Goal: Task Accomplishment & Management: Manage account settings

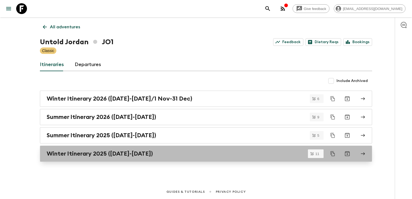
click at [99, 153] on h2 "Winter Itinerary 2025 ([DATE]-[DATE])" at bounding box center [100, 153] width 106 height 7
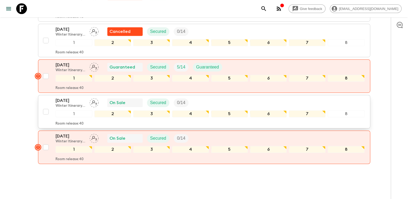
scroll to position [342, 0]
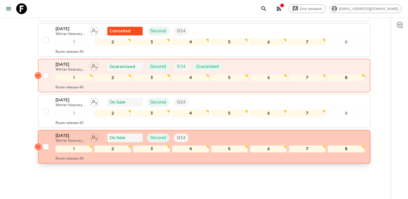
click at [38, 144] on icon "button" at bounding box center [37, 146] width 5 height 5
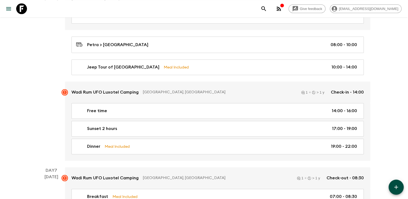
scroll to position [808, 0]
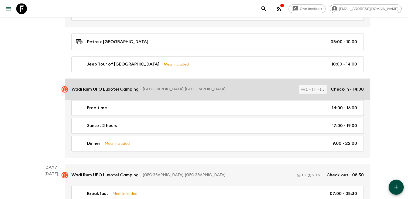
click at [66, 88] on rect at bounding box center [64, 89] width 6 height 6
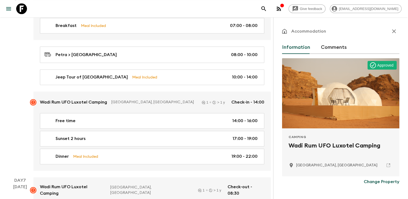
click at [381, 65] on p "Approved" at bounding box center [385, 64] width 16 height 5
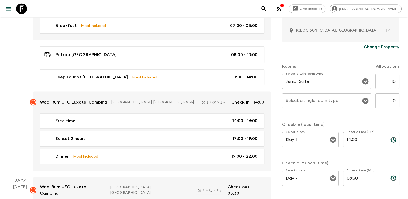
scroll to position [155, 0]
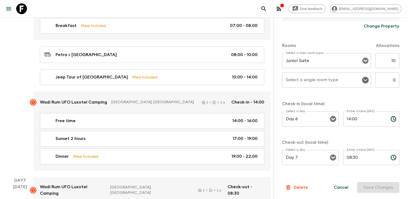
click at [362, 83] on icon "Open" at bounding box center [365, 80] width 6 height 6
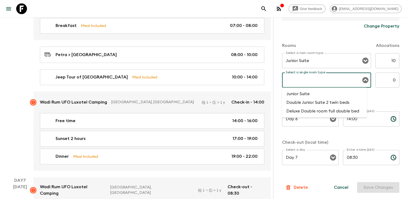
click at [336, 96] on li "Junior Suite" at bounding box center [324, 93] width 85 height 9
type input "Junior Suite"
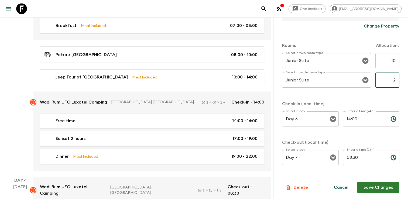
type input "2"
click at [394, 61] on div "Accommodation Information Comments Approved Camping Wadi Rum UFO Luxotel Campin…" at bounding box center [340, 116] width 135 height 199
type input "8"
click at [377, 191] on button "Save Changes" at bounding box center [378, 187] width 42 height 11
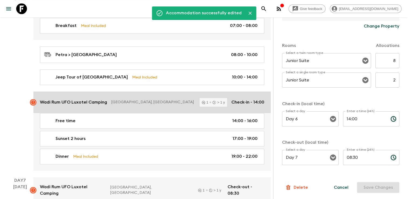
click at [34, 99] on rect at bounding box center [33, 102] width 6 height 6
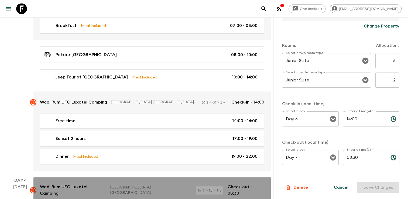
click at [37, 177] on link "Wadi Rum UFO Luxotel Camping [GEOGRAPHIC_DATA], [GEOGRAPHIC_DATA] 1 > 1 y Check…" at bounding box center [151, 190] width 237 height 26
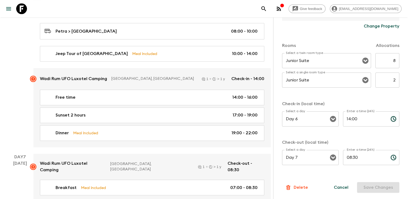
scroll to position [835, 0]
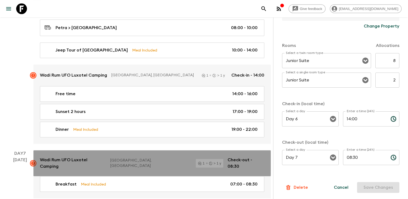
click at [38, 150] on link "Wadi Rum UFO Luxotel Camping [GEOGRAPHIC_DATA], [GEOGRAPHIC_DATA] 1 > 1 y Check…" at bounding box center [151, 163] width 237 height 26
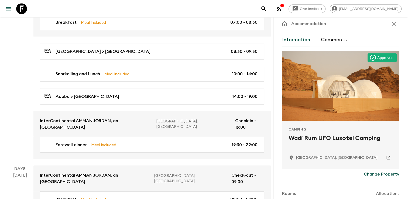
scroll to position [0, 0]
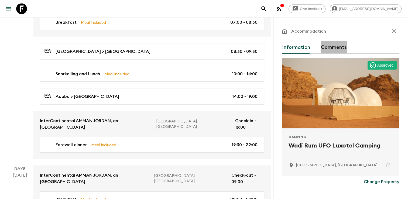
click at [336, 42] on button "Comments" at bounding box center [334, 47] width 26 height 13
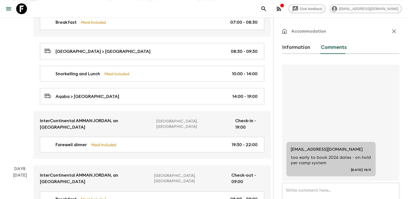
click at [296, 46] on button "Information" at bounding box center [296, 47] width 28 height 13
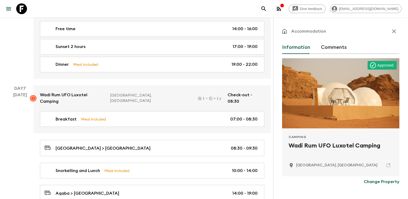
scroll to position [889, 0]
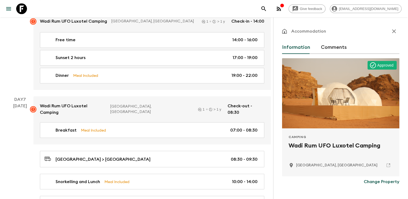
click at [335, 46] on button "Comments" at bounding box center [334, 47] width 26 height 13
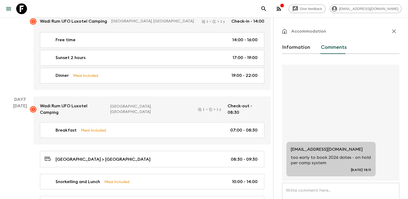
click at [308, 51] on button "Information" at bounding box center [296, 47] width 28 height 13
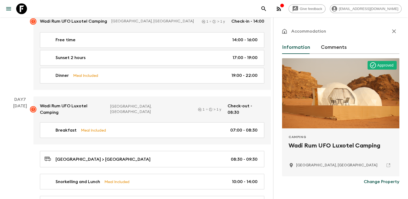
click at [332, 46] on button "Comments" at bounding box center [334, 47] width 26 height 13
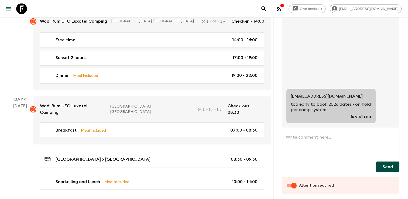
scroll to position [54, 0]
drag, startPoint x: 294, startPoint y: 183, endPoint x: 285, endPoint y: 183, distance: 8.9
click at [286, 183] on input "Attention required" at bounding box center [293, 184] width 31 height 10
checkbox input "false"
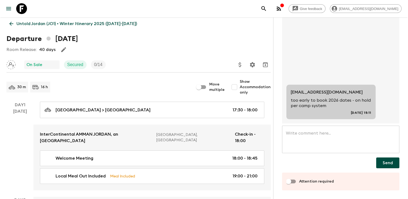
scroll to position [0, 0]
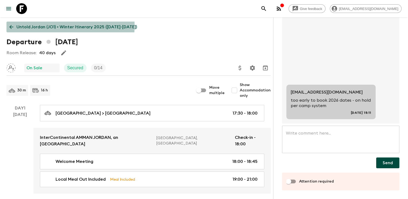
click at [14, 25] on icon at bounding box center [11, 27] width 6 height 6
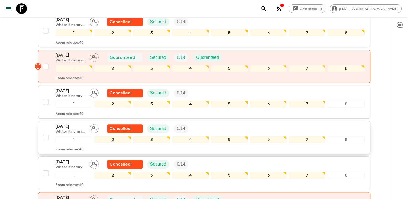
scroll to position [215, 0]
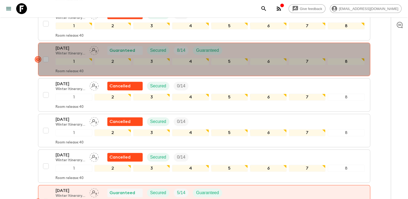
click at [37, 56] on rect "button" at bounding box center [38, 59] width 6 height 6
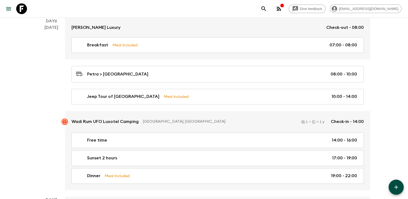
scroll to position [742, 0]
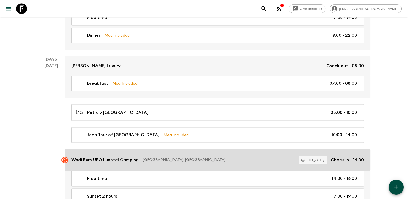
click at [92, 158] on p "Wadi Rum UFO Luxotel Camping" at bounding box center [104, 159] width 67 height 6
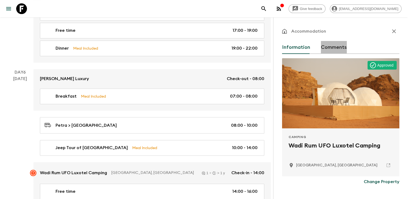
click at [334, 46] on button "Comments" at bounding box center [334, 47] width 26 height 13
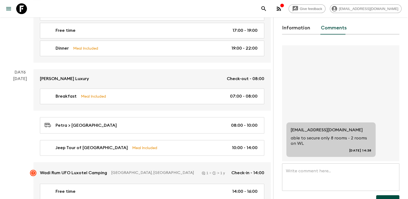
scroll to position [54, 0]
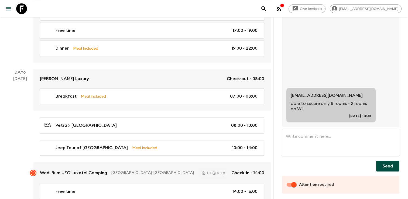
click at [289, 186] on input "Attention required" at bounding box center [293, 184] width 31 height 10
checkbox input "false"
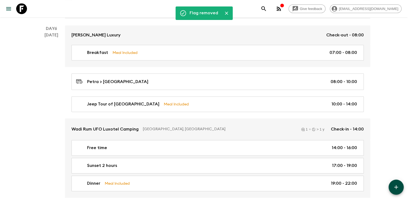
scroll to position [796, 0]
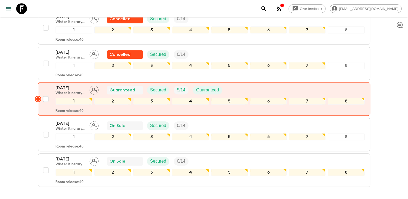
scroll to position [342, 0]
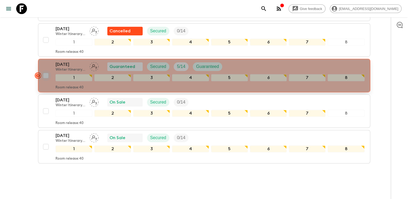
click at [41, 70] on input "checkbox" at bounding box center [45, 75] width 11 height 11
checkbox input "true"
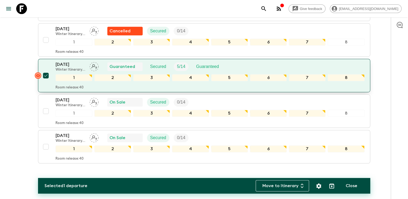
click at [37, 72] on rect "button" at bounding box center [38, 75] width 6 height 6
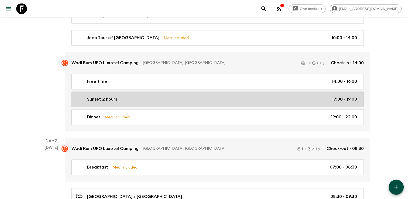
scroll to position [835, 0]
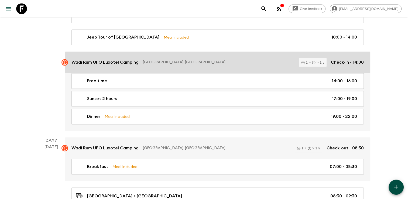
click at [113, 59] on p "Wadi Rum UFO Luxotel Camping" at bounding box center [104, 62] width 67 height 6
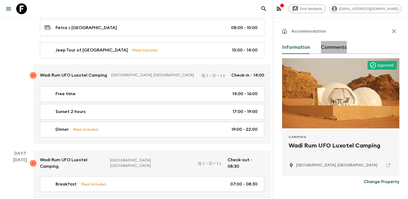
click at [325, 46] on button "Comments" at bounding box center [334, 47] width 26 height 13
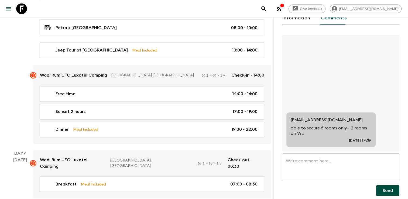
scroll to position [57, 0]
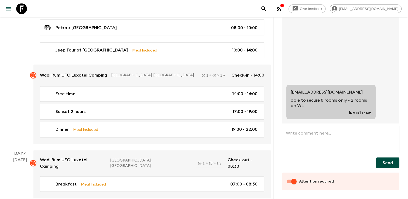
click at [289, 182] on input "Attention required" at bounding box center [293, 181] width 31 height 10
checkbox input "false"
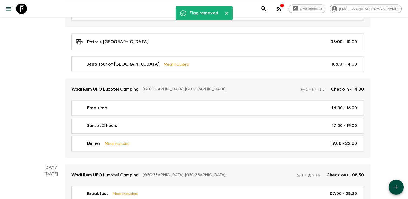
scroll to position [835, 0]
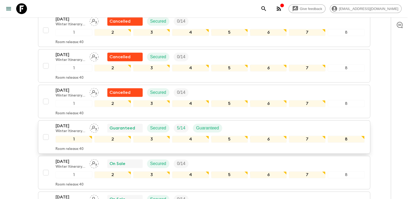
scroll to position [288, 0]
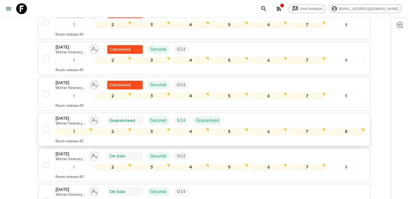
click at [75, 115] on p "[DATE]" at bounding box center [70, 118] width 30 height 6
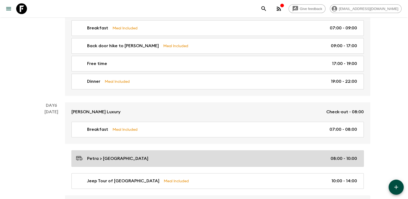
scroll to position [700, 0]
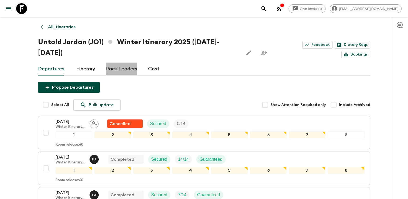
click at [130, 62] on link "Pack Leaders" at bounding box center [121, 68] width 31 height 13
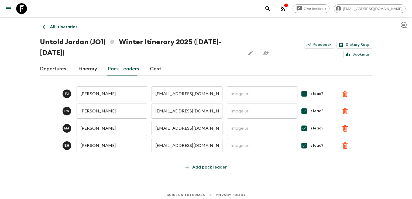
click at [98, 62] on div "Departures Itinerary Pack Leaders Cost" at bounding box center [206, 68] width 332 height 13
click at [88, 62] on link "Itinerary" at bounding box center [87, 68] width 20 height 13
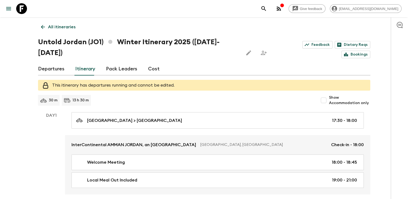
click at [54, 62] on link "Departures" at bounding box center [51, 68] width 26 height 13
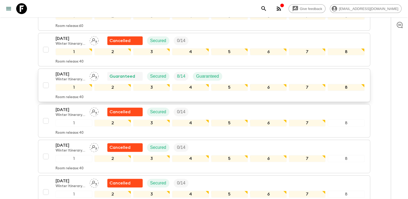
scroll to position [189, 0]
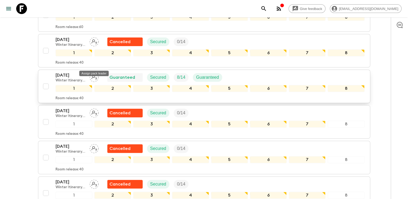
click at [94, 73] on icon "Assign pack leader" at bounding box center [93, 77] width 9 height 9
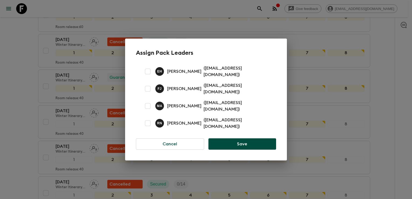
click at [150, 88] on input "checkbox" at bounding box center [147, 88] width 11 height 11
checkbox input "true"
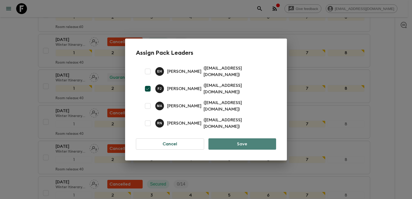
click at [233, 141] on button "Save" at bounding box center [242, 143] width 68 height 11
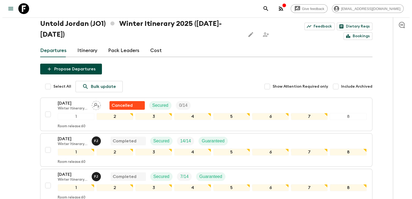
scroll to position [0, 0]
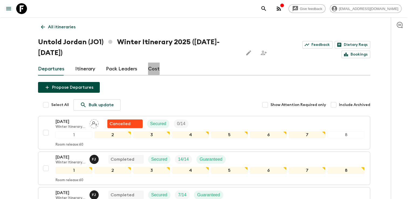
drag, startPoint x: 150, startPoint y: 57, endPoint x: 157, endPoint y: 59, distance: 7.8
click at [150, 62] on link "Cost" at bounding box center [154, 68] width 12 height 13
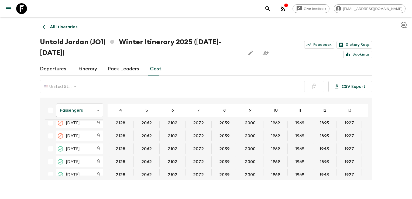
scroll to position [506, 0]
